Goal: Download file/media

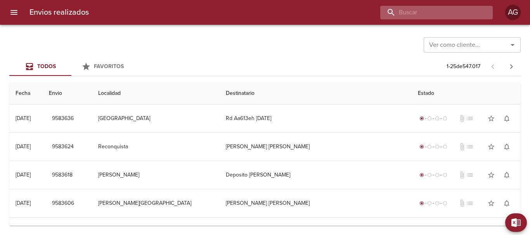
click at [426, 10] on input "buscar" at bounding box center [429, 13] width 99 height 14
paste input "9441809"
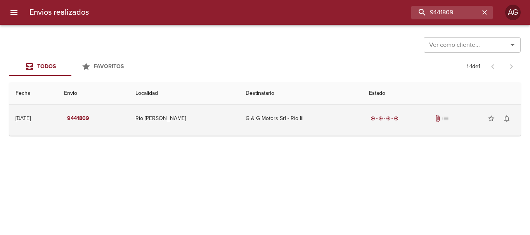
click at [339, 124] on td "G & G Motors Srl - Rio Iii" at bounding box center [300, 119] width 123 height 28
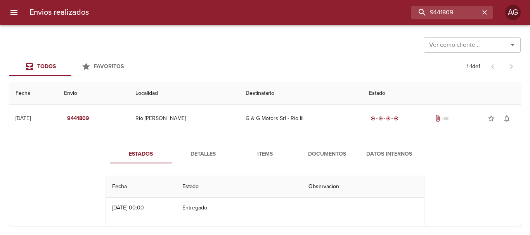
click at [321, 151] on span "Documentos" at bounding box center [326, 155] width 53 height 10
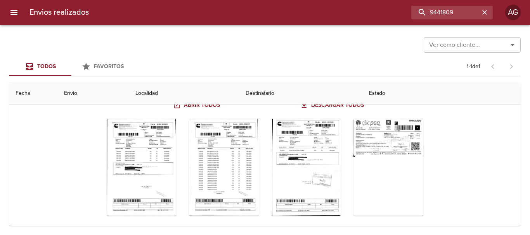
scroll to position [109, 0]
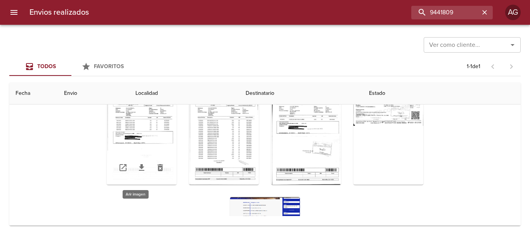
click at [142, 140] on div "Tabla de envíos del cliente" at bounding box center [142, 136] width 70 height 97
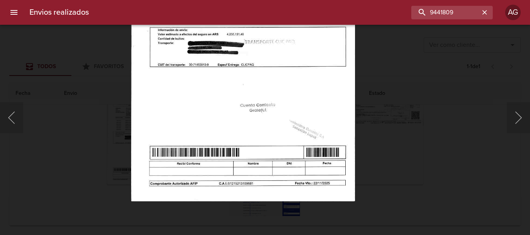
click at [305, 120] on img "Lightbox" at bounding box center [243, 43] width 224 height 317
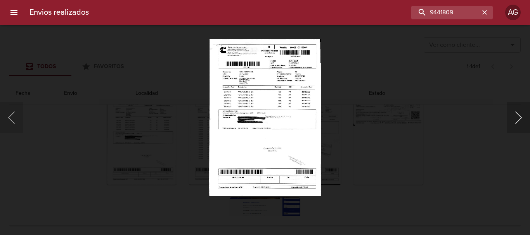
click at [515, 124] on button "Siguiente" at bounding box center [517, 117] width 23 height 31
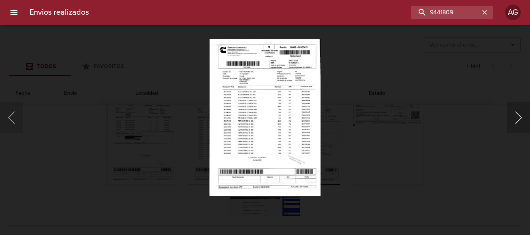
click at [515, 124] on button "Siguiente" at bounding box center [517, 117] width 23 height 31
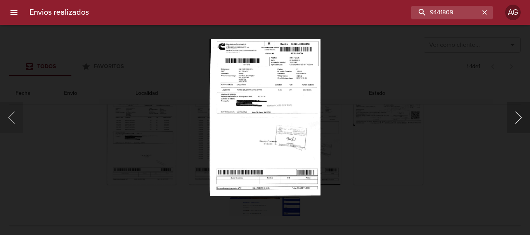
click at [515, 124] on button "Siguiente" at bounding box center [517, 117] width 23 height 31
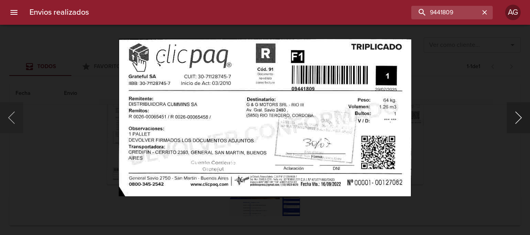
click at [515, 124] on button "Siguiente" at bounding box center [517, 117] width 23 height 31
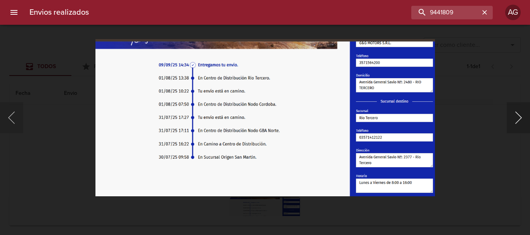
click at [515, 124] on button "Siguiente" at bounding box center [517, 117] width 23 height 31
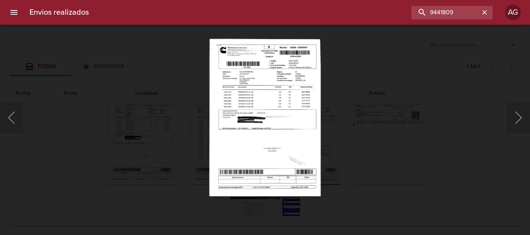
click at [436, 151] on div "Lightbox" at bounding box center [265, 117] width 530 height 235
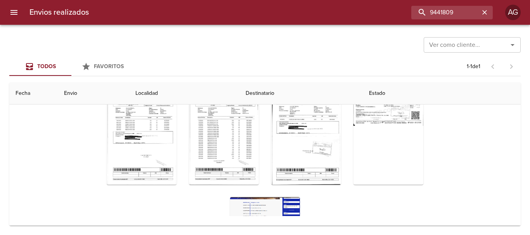
scroll to position [0, 0]
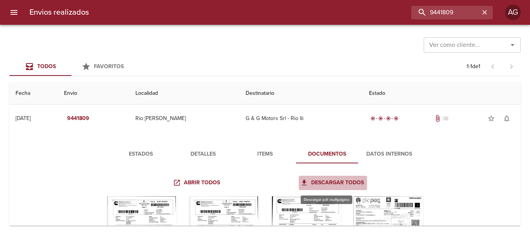
click at [340, 186] on span "Descargar todos" at bounding box center [333, 183] width 62 height 10
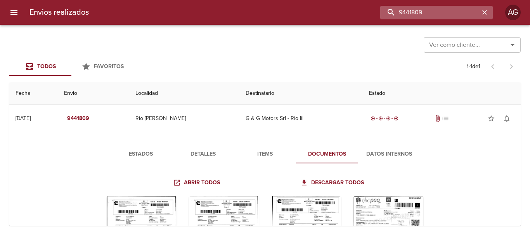
click at [446, 14] on input "9441809" at bounding box center [429, 13] width 99 height 14
paste input "542226"
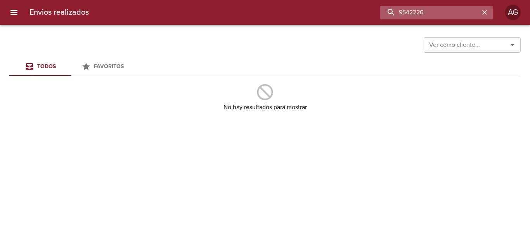
type input "9542226"
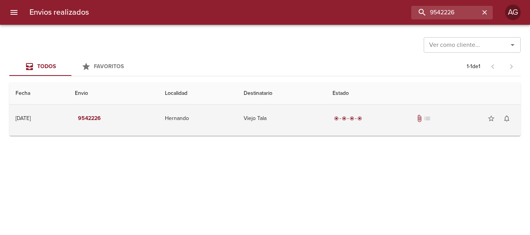
click at [369, 125] on div "radio_button_checked radio_button_checked radio_button_checked radio_button_che…" at bounding box center [423, 119] width 182 height 16
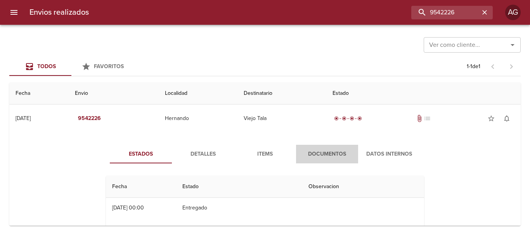
click at [336, 155] on span "Documentos" at bounding box center [326, 155] width 53 height 10
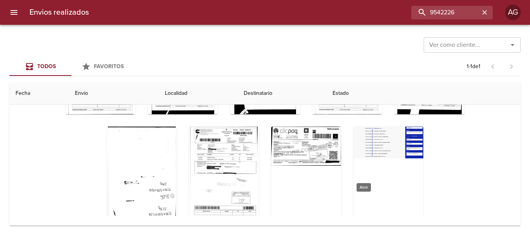
scroll to position [84, 0]
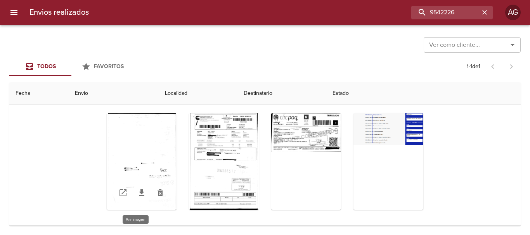
click at [155, 181] on div "Tabla de envíos del cliente" at bounding box center [142, 193] width 70 height 34
click at [156, 166] on div "Tabla de envíos del cliente" at bounding box center [142, 161] width 70 height 97
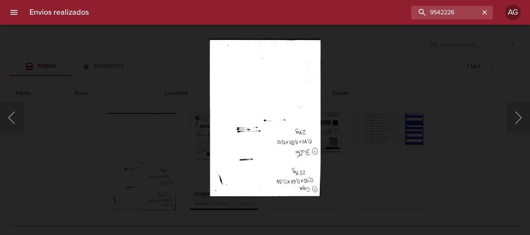
click at [408, 183] on div "Lightbox" at bounding box center [265, 117] width 530 height 235
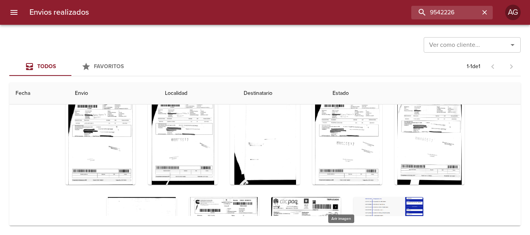
scroll to position [0, 0]
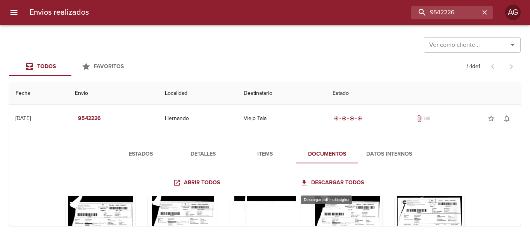
click at [343, 183] on span "Descargar todos" at bounding box center [333, 183] width 62 height 10
